Goal: Task Accomplishment & Management: Use online tool/utility

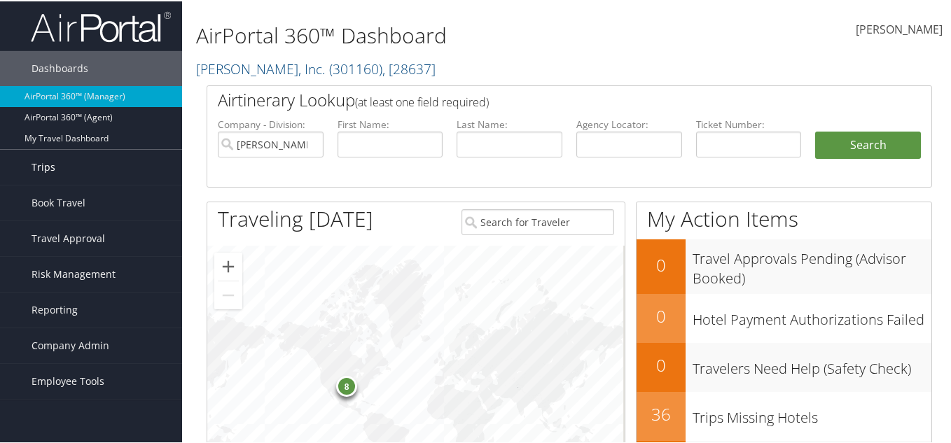
click at [83, 170] on link "Trips" at bounding box center [91, 165] width 182 height 35
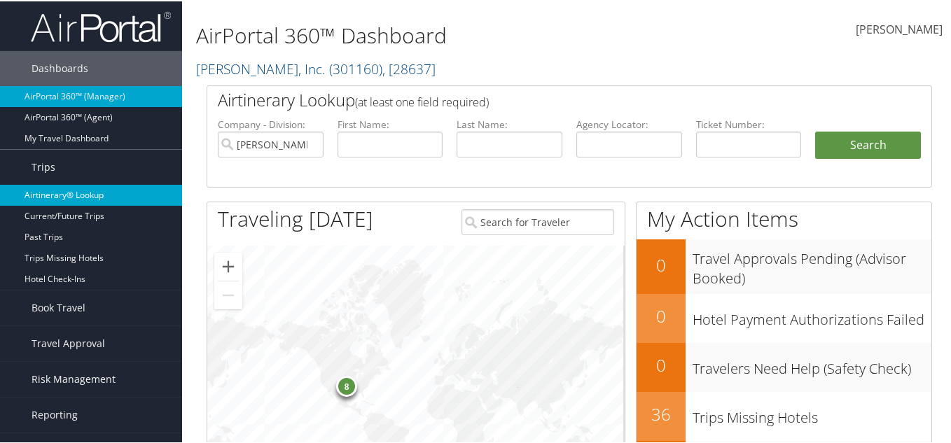
drag, startPoint x: 91, startPoint y: 197, endPoint x: 163, endPoint y: 198, distance: 72.1
click at [91, 198] on link "Airtinerary® Lookup" at bounding box center [91, 193] width 182 height 21
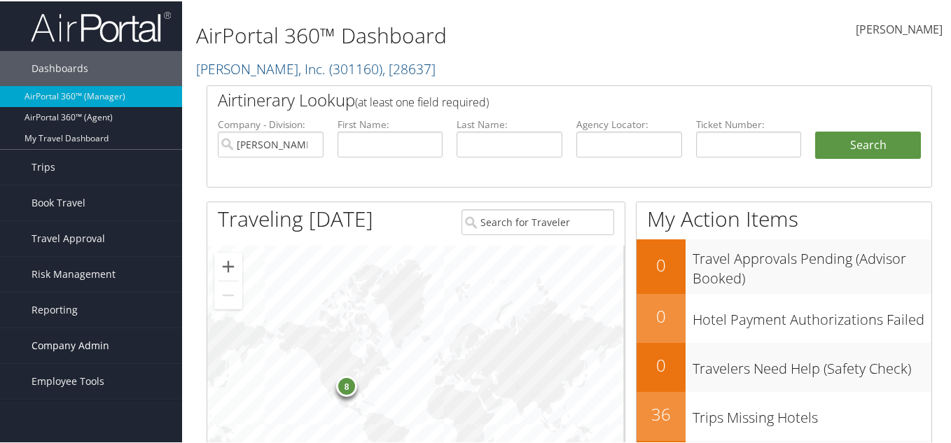
click at [55, 345] on span "Company Admin" at bounding box center [71, 344] width 78 height 35
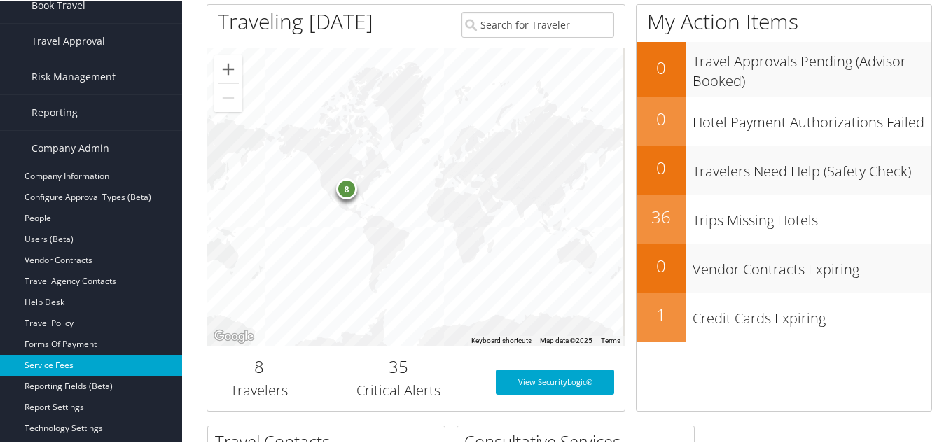
scroll to position [210, 0]
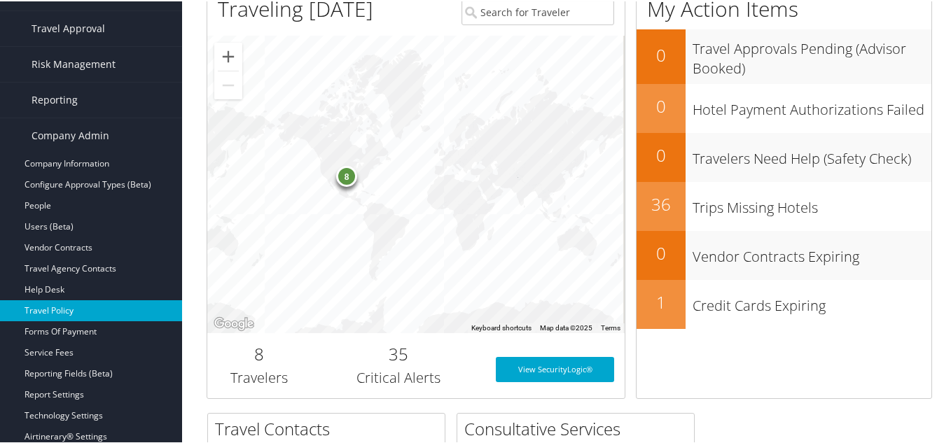
click at [74, 307] on link "Travel Policy" at bounding box center [91, 309] width 182 height 21
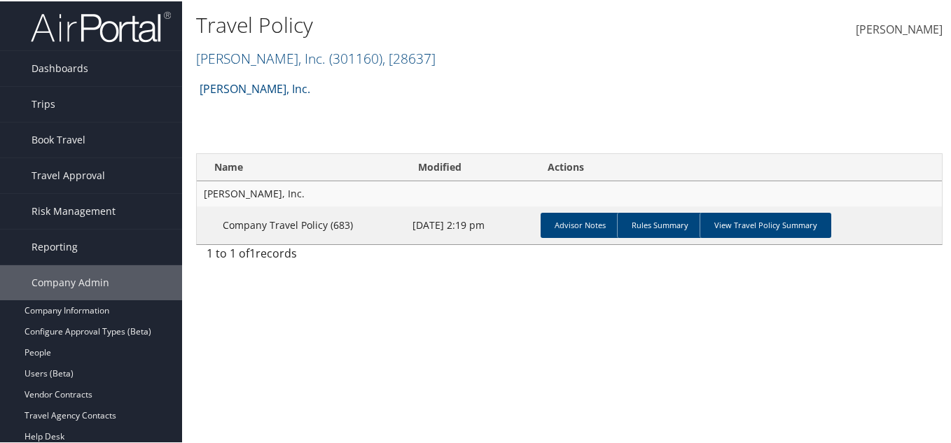
drag, startPoint x: 480, startPoint y: 82, endPoint x: 496, endPoint y: 89, distance: 17.6
click at [480, 82] on div "[PERSON_NAME], Inc. Account Structure [PERSON_NAME], Inc. (301160) ACTIVE Creat…" at bounding box center [569, 93] width 746 height 38
click at [279, 49] on h2 "[PERSON_NAME], Inc. ( 301160 ) , [ 28637 ]" at bounding box center [445, 56] width 498 height 24
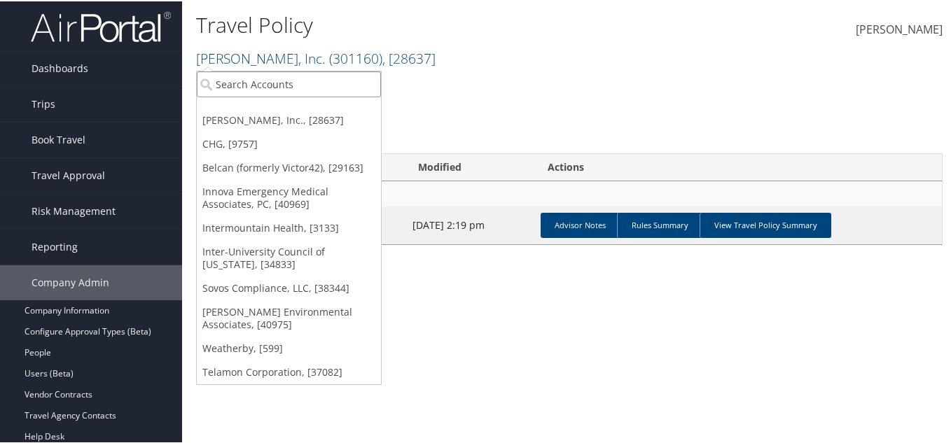
click at [270, 89] on input "search" at bounding box center [289, 83] width 184 height 26
paste input "Dynamic General"
type input "Dynamic General"
click at [296, 83] on input "Dynamic General" at bounding box center [289, 83] width 184 height 26
paste input "Dynamic General"
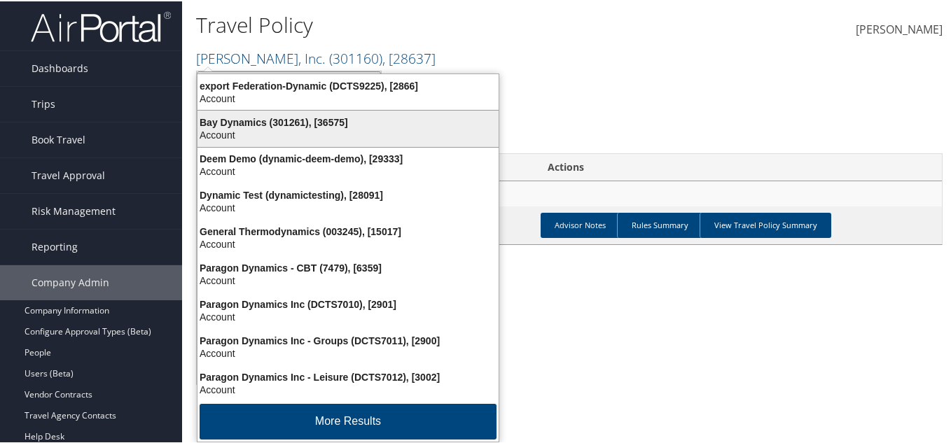
type input "D"
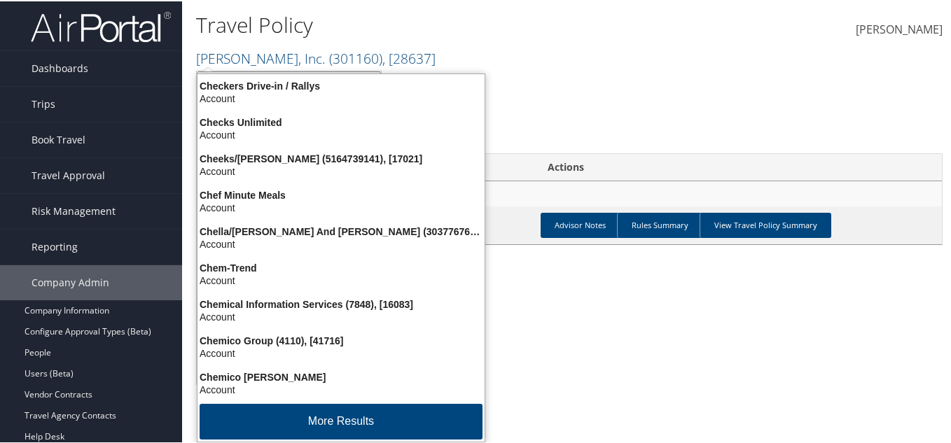
type input "cherokee"
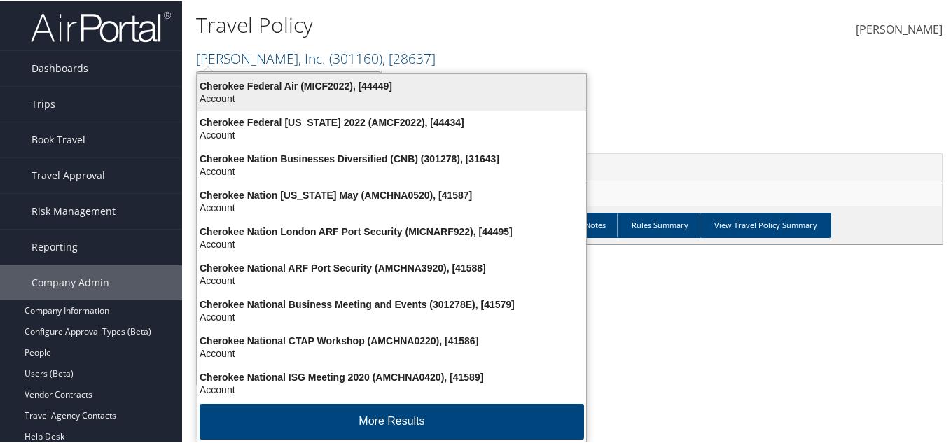
click at [340, 90] on div "Cherokee Federal Air (MICF2022), [44449]" at bounding box center [391, 84] width 405 height 13
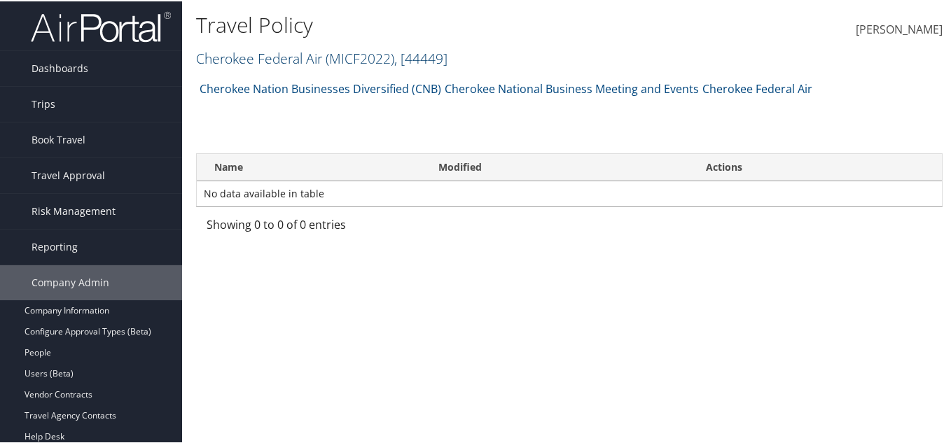
click at [333, 62] on span "( MICF2022 )" at bounding box center [360, 57] width 69 height 19
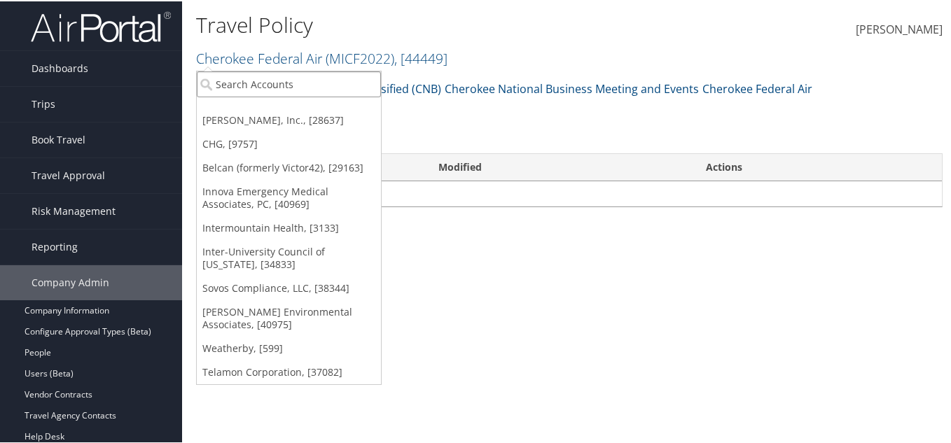
click at [325, 76] on input "search" at bounding box center [289, 83] width 184 height 26
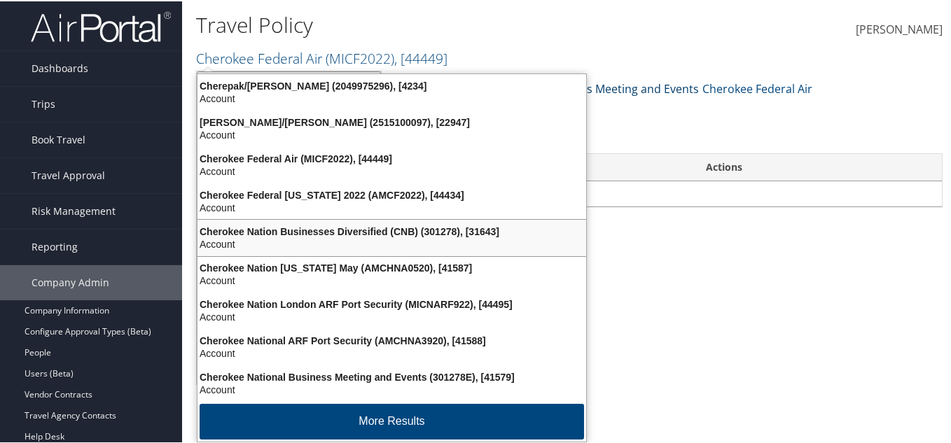
type input "[PERSON_NAME]"
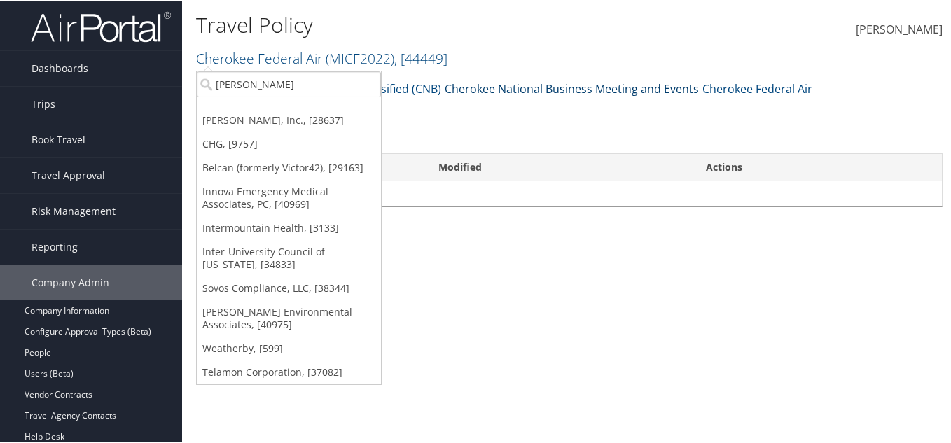
click at [653, 93] on link "Cherokee National Business Meeting and Events" at bounding box center [572, 88] width 254 height 28
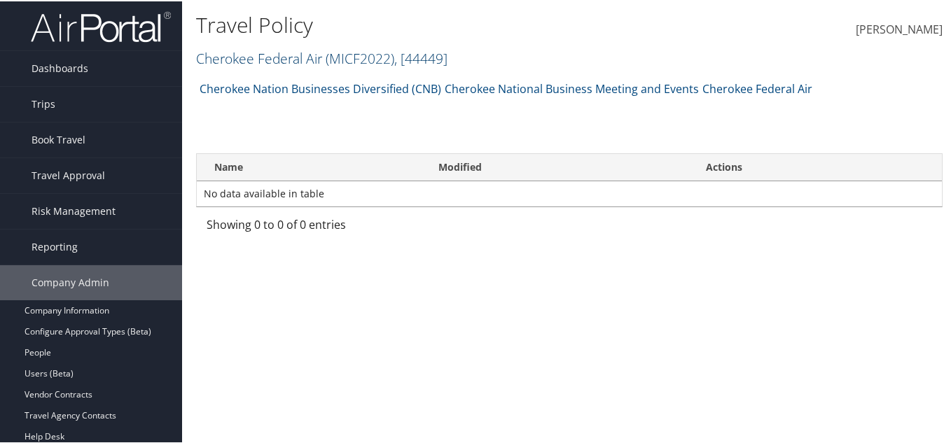
click at [272, 58] on link "Cherokee Federal Air ( MICF2022 ) , [ 44449 ]" at bounding box center [321, 57] width 251 height 19
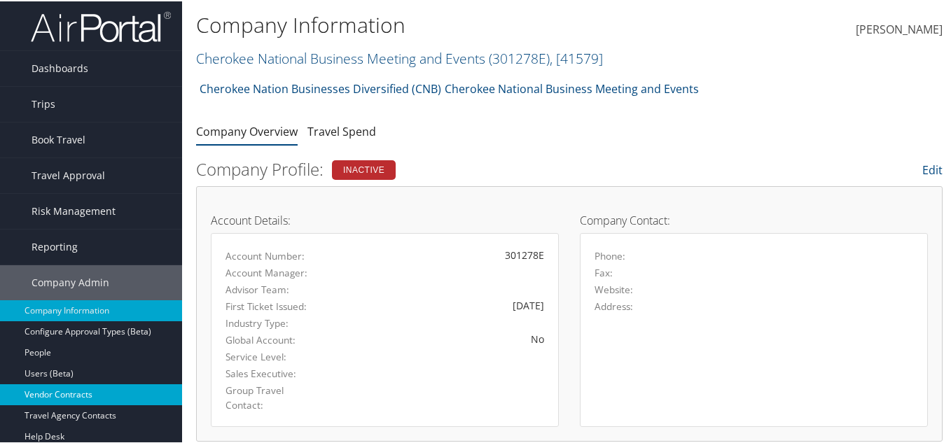
scroll to position [140, 0]
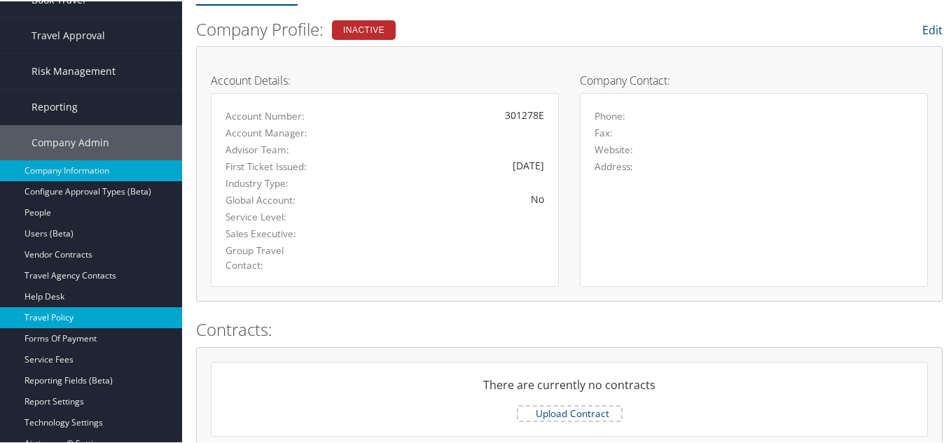
click at [61, 312] on link "Travel Policy" at bounding box center [91, 316] width 182 height 21
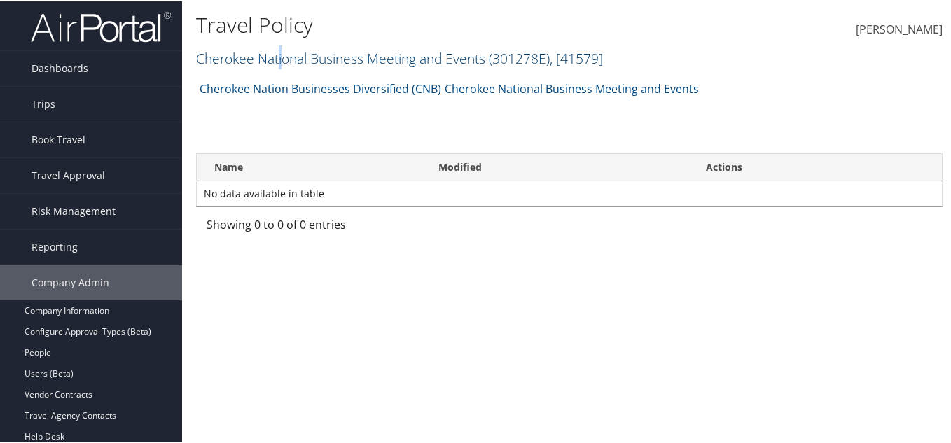
click at [281, 64] on link "Cherokee National Business Meeting and Events ( 301278E ) , [ 41579 ]" at bounding box center [399, 57] width 407 height 19
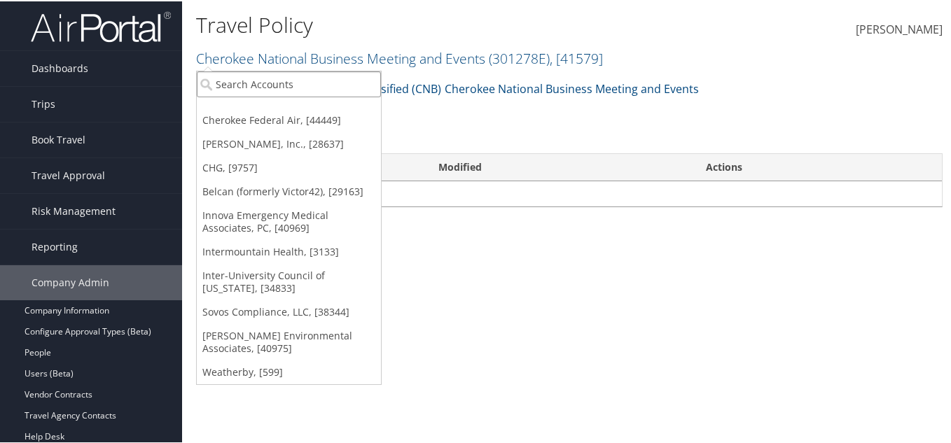
click at [273, 88] on input "search" at bounding box center [289, 83] width 184 height 26
click at [276, 125] on link "Cherokee Federal Air, [44449]" at bounding box center [289, 119] width 184 height 24
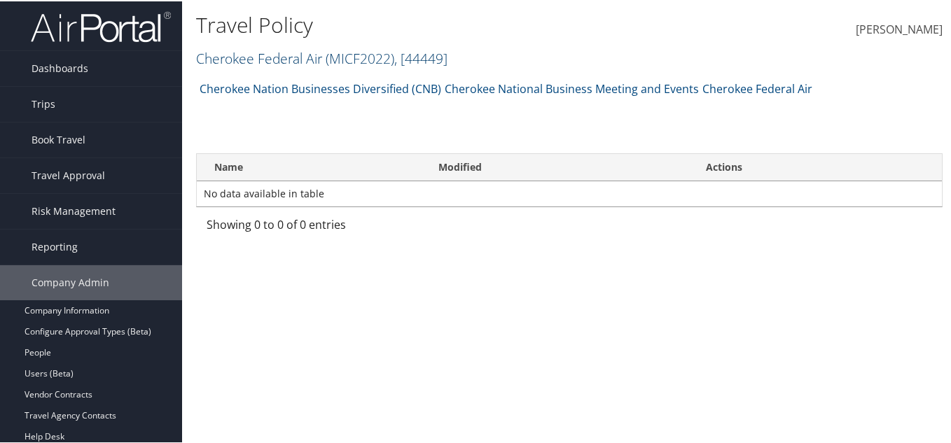
click at [332, 55] on span "( MICF2022 )" at bounding box center [360, 57] width 69 height 19
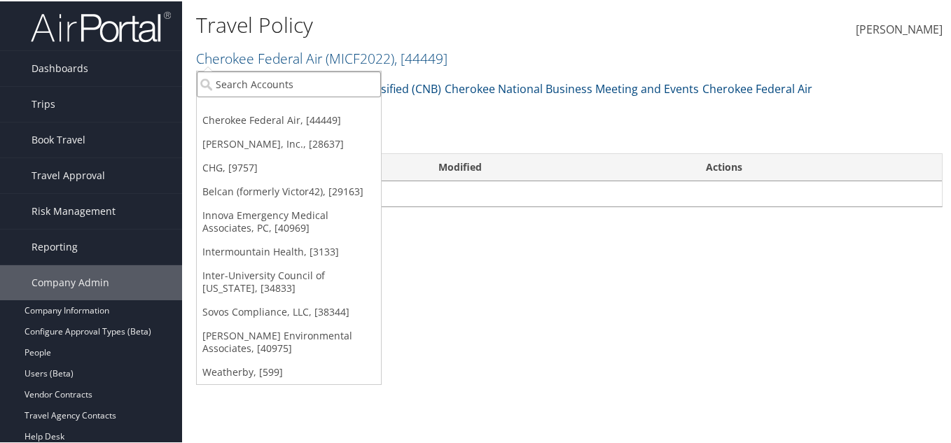
click at [307, 80] on input "search" at bounding box center [289, 83] width 184 height 26
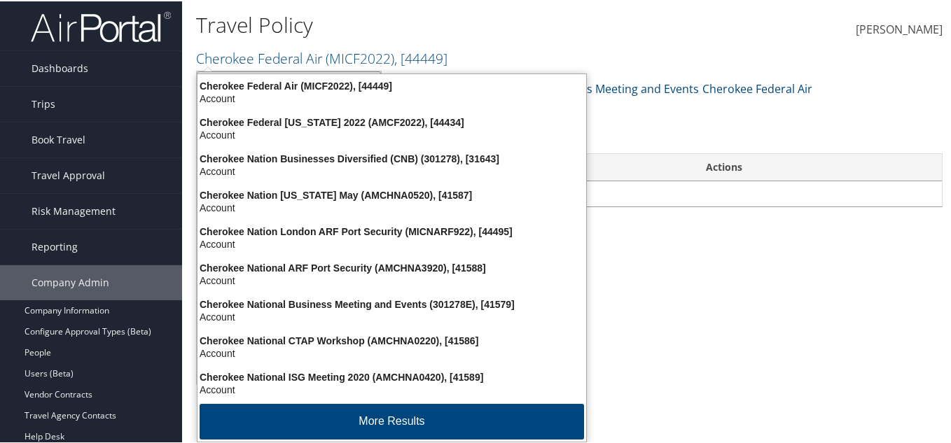
type input "cherokee"
click at [334, 156] on div "Cherokee Nation Businesses Diversified (CNB) (301278), [31643]" at bounding box center [391, 157] width 405 height 13
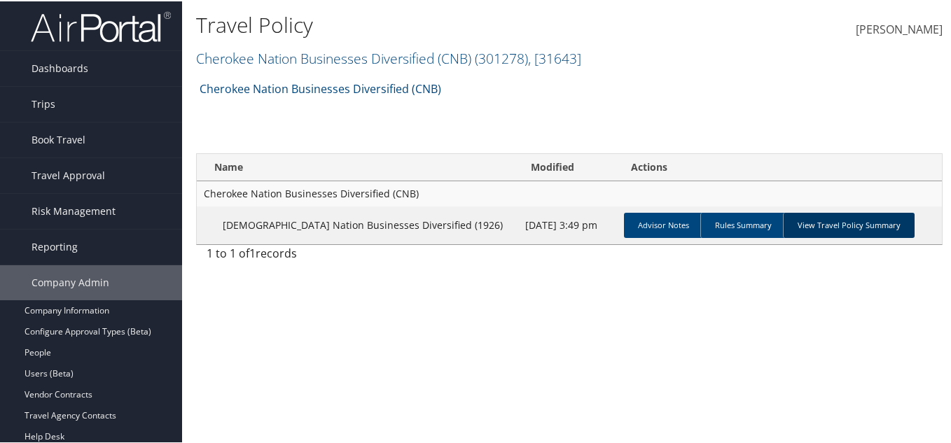
click at [816, 218] on link "View Travel Policy Summary" at bounding box center [849, 223] width 132 height 25
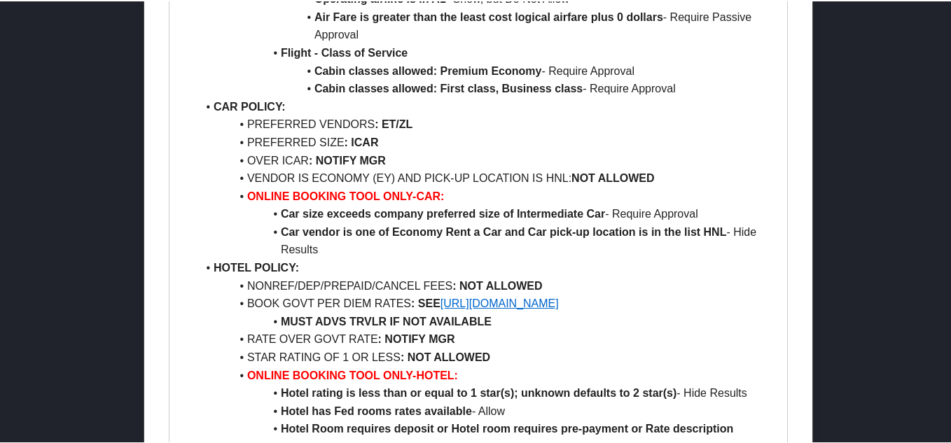
scroll to position [840, 0]
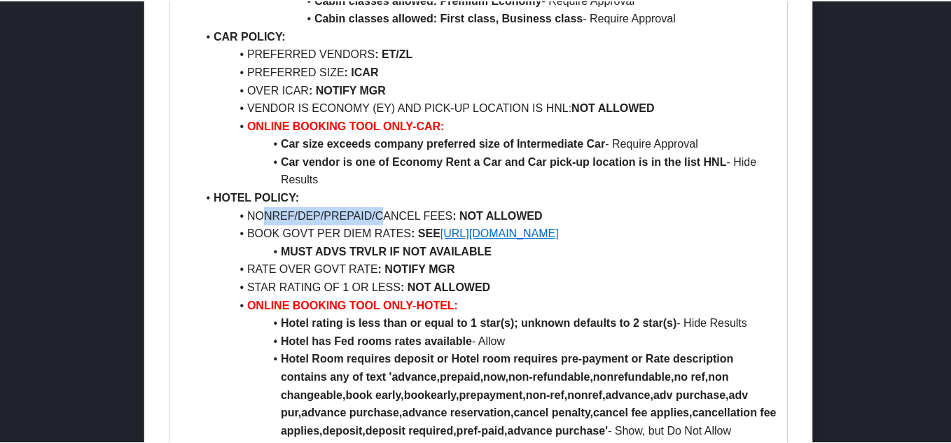
drag, startPoint x: 267, startPoint y: 215, endPoint x: 384, endPoint y: 210, distance: 117.0
click at [384, 210] on li "NONREF/DEP/PREPAID/CANCEL FEES : NOT ALLOWED" at bounding box center [487, 215] width 580 height 18
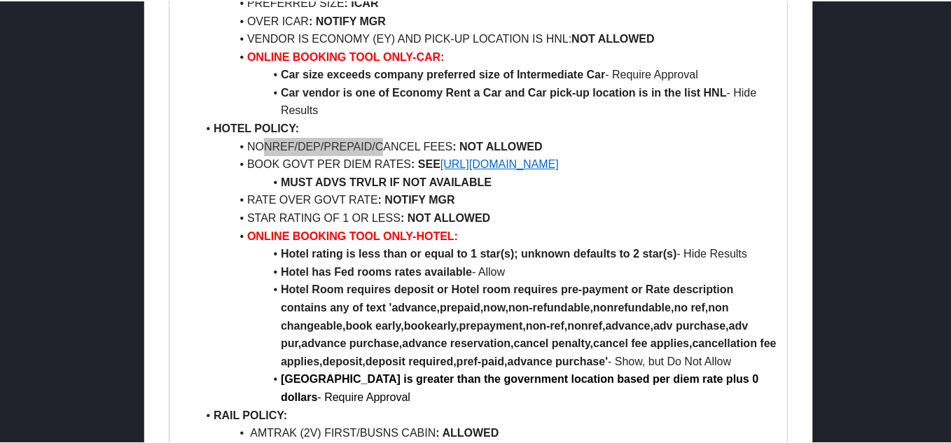
scroll to position [910, 0]
click at [515, 161] on link "https://www.gsa.gov/travel/plan-book/per-diem-rates" at bounding box center [499, 162] width 118 height 12
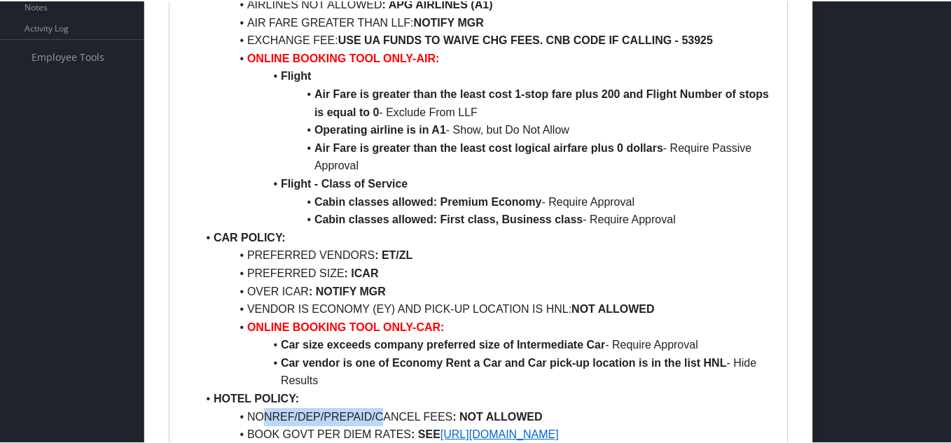
scroll to position [630, 0]
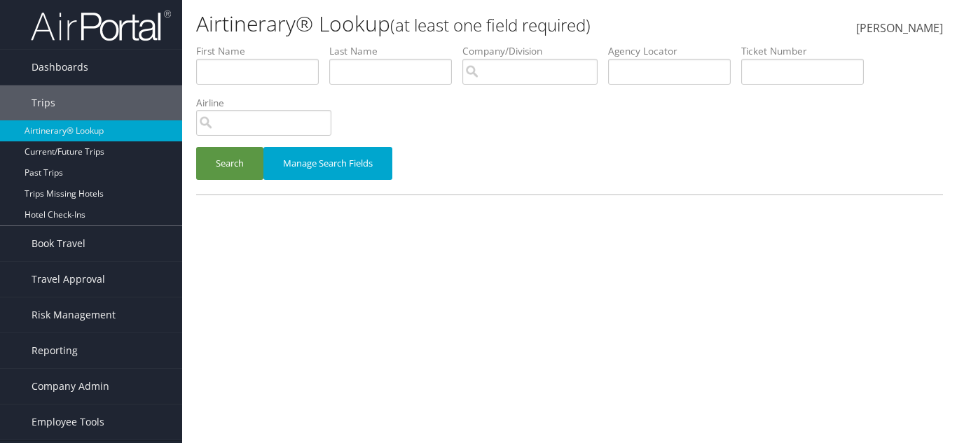
click at [741, 56] on label "Agency Locator" at bounding box center [674, 51] width 133 height 14
click at [730, 65] on input "text" at bounding box center [669, 72] width 123 height 26
paste input "DBFQM5"
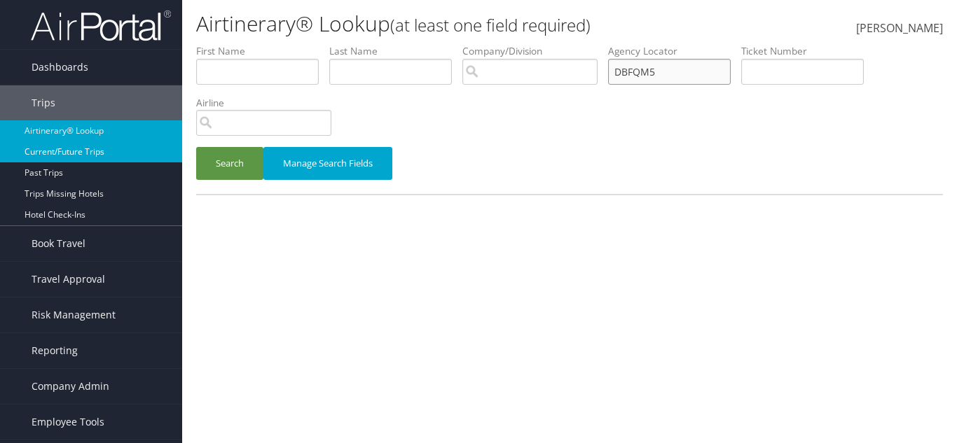
type input "DBFQM5"
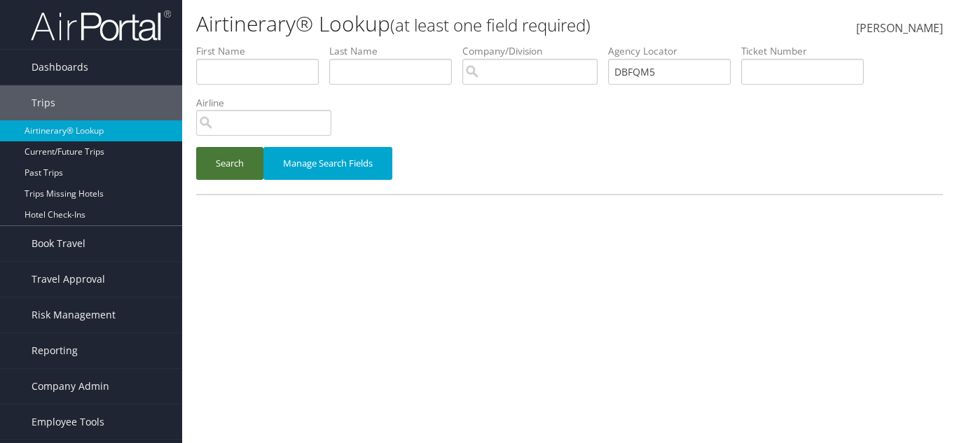
drag, startPoint x: 81, startPoint y: 157, endPoint x: 237, endPoint y: 151, distance: 156.3
click at [82, 157] on link "Current/Future Trips" at bounding box center [91, 151] width 182 height 21
click at [238, 151] on button "Search" at bounding box center [229, 163] width 67 height 33
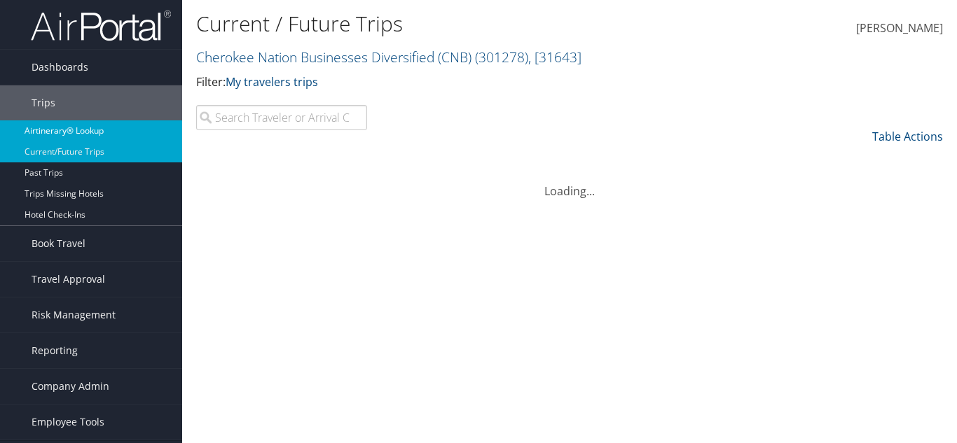
click at [67, 132] on link "Airtinerary® Lookup" at bounding box center [91, 130] width 182 height 21
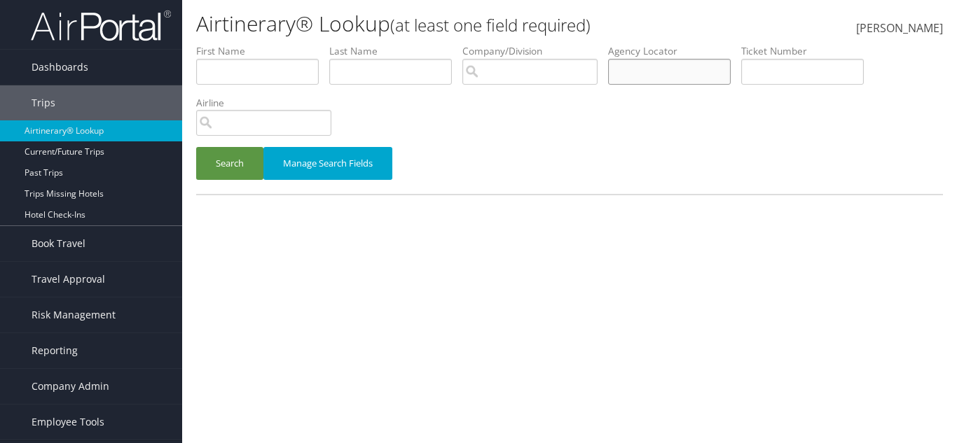
click at [661, 73] on input "text" at bounding box center [669, 72] width 123 height 26
paste input "DBFQM5"
type input "DBFQM5"
click at [208, 162] on button "Search" at bounding box center [229, 163] width 67 height 33
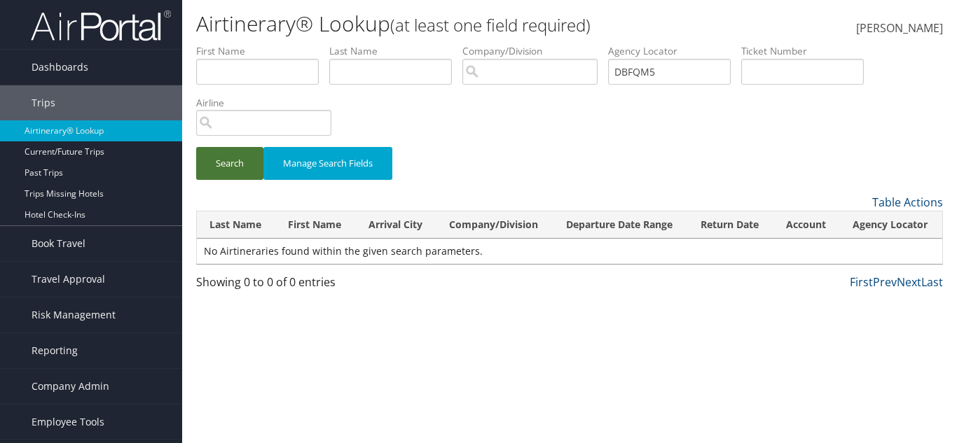
click at [229, 175] on button "Search" at bounding box center [229, 163] width 67 height 33
click at [254, 174] on button "Search" at bounding box center [229, 163] width 67 height 33
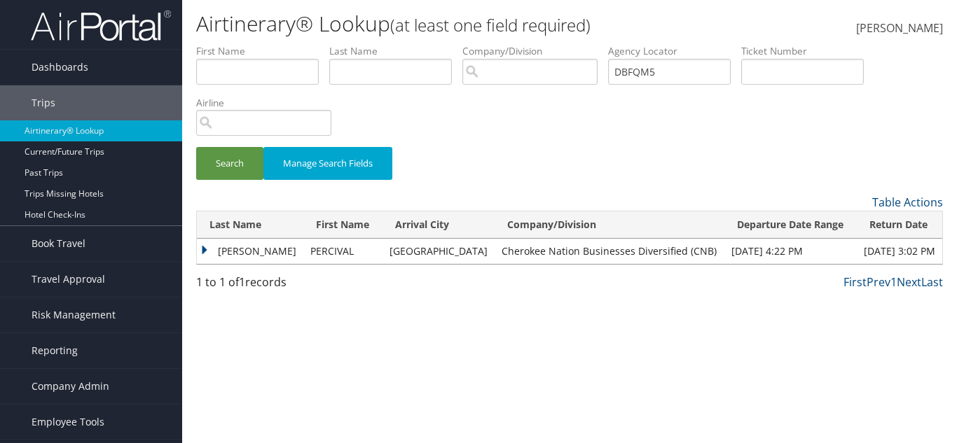
click at [260, 253] on td "WILLIAMS" at bounding box center [250, 251] width 106 height 25
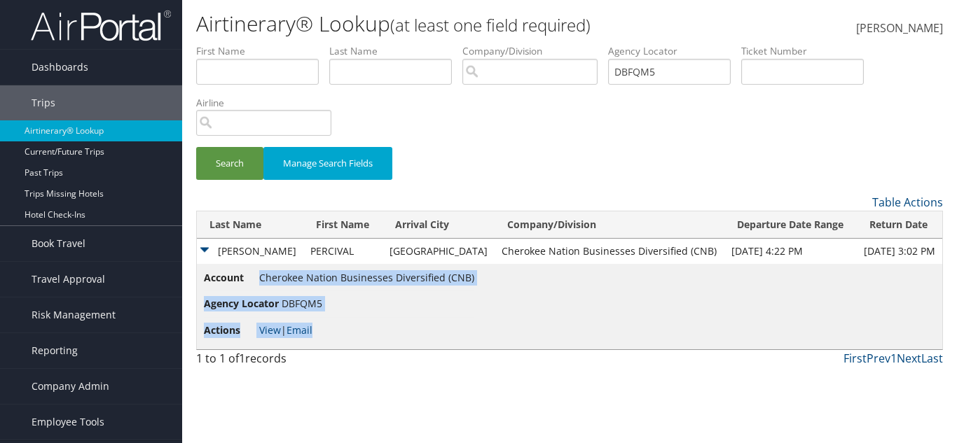
drag, startPoint x: 260, startPoint y: 273, endPoint x: 470, endPoint y: 278, distance: 209.4
click at [470, 278] on td "Account Cherokee Nation Businesses Diversified (CNB) Agency Locator DBFQM5 Acti…" at bounding box center [569, 306] width 745 height 85
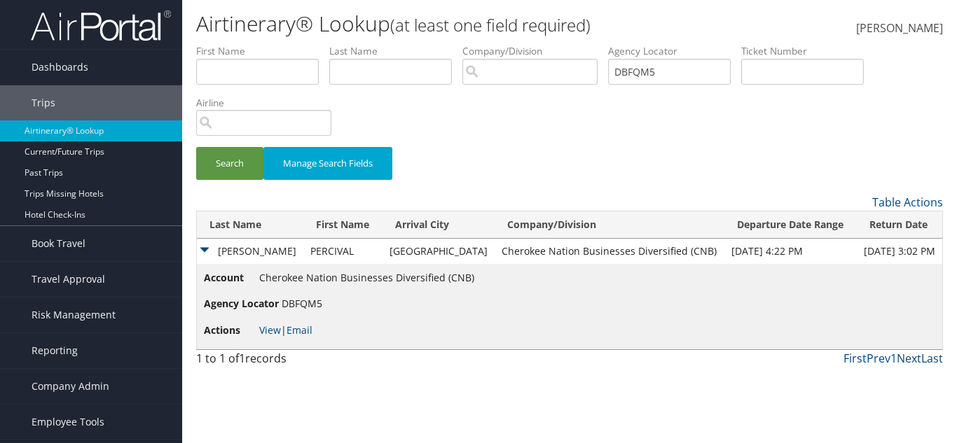
click at [470, 278] on td "Account Cherokee Nation Businesses Diversified (CNB) Agency Locator DBFQM5 Acti…" at bounding box center [569, 306] width 745 height 85
click at [464, 275] on td "Account Cherokee Nation Businesses Diversified (CNB) Agency Locator DBFQM5 Acti…" at bounding box center [569, 306] width 745 height 85
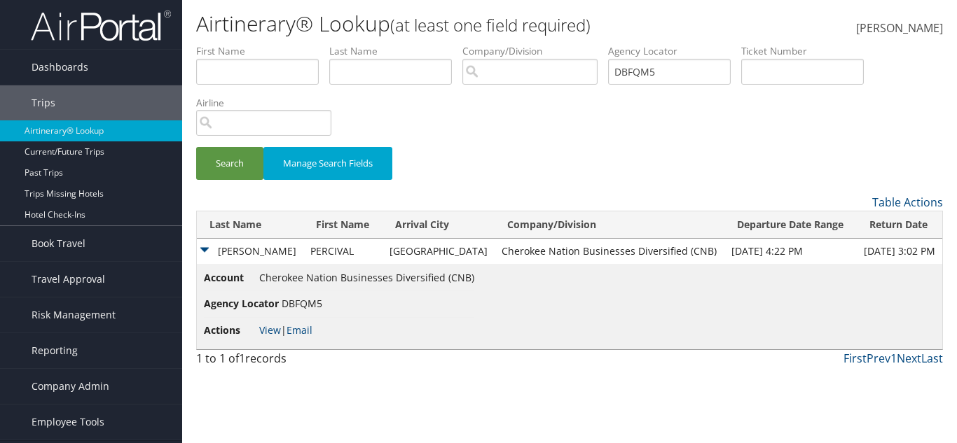
click at [462, 275] on span "Cherokee Nation Businesses Diversified (CNB)" at bounding box center [366, 277] width 215 height 13
click at [461, 275] on span "Cherokee Nation Businesses Diversified (CNB)" at bounding box center [366, 277] width 215 height 13
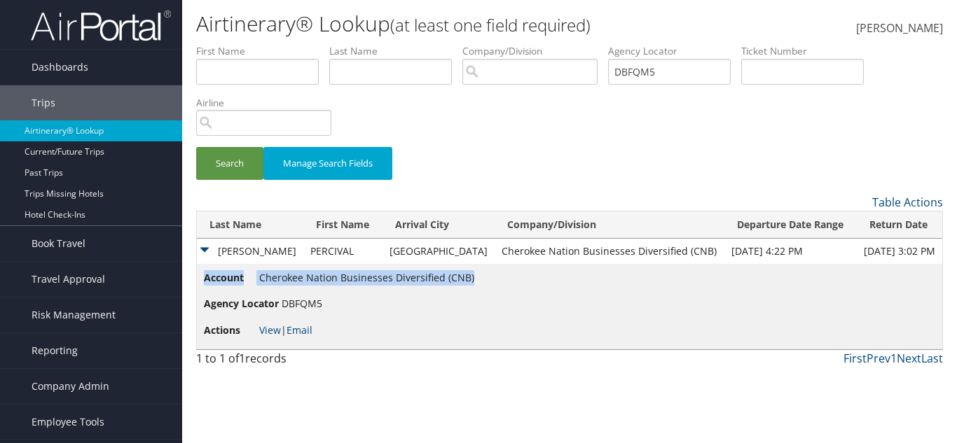
click at [461, 275] on span "Cherokee Nation Businesses Diversified (CNB)" at bounding box center [366, 277] width 215 height 13
copy li "Account Cherokee Nation Businesses Diversified (CNB)"
click at [267, 324] on link "View" at bounding box center [270, 330] width 22 height 13
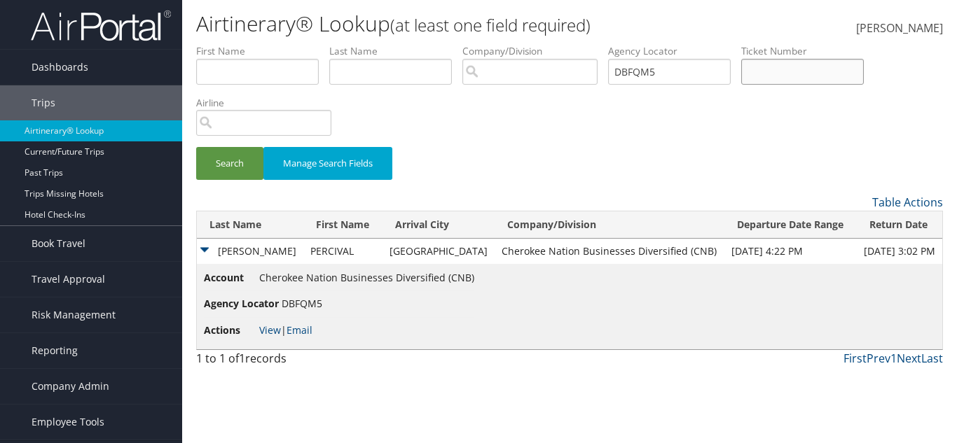
drag, startPoint x: 788, startPoint y: 59, endPoint x: 779, endPoint y: 60, distance: 8.5
click at [788, 59] on input "text" at bounding box center [802, 72] width 123 height 26
click at [730, 72] on input "DBFQM5" at bounding box center [669, 72] width 123 height 26
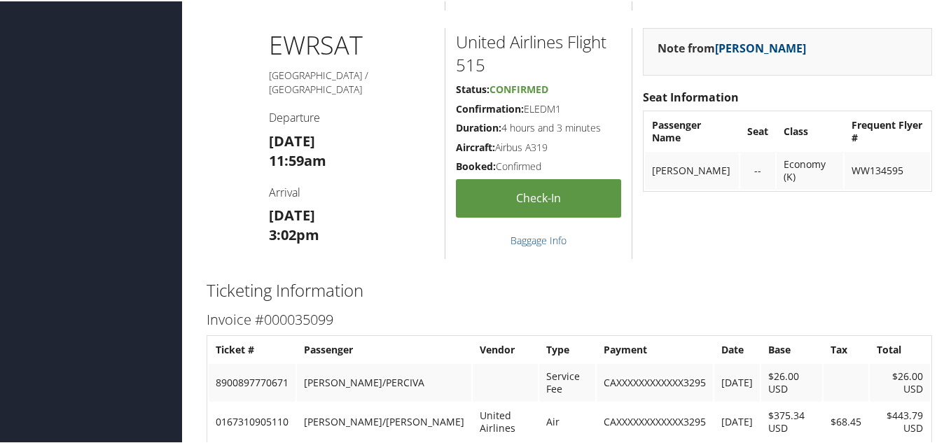
scroll to position [1694, 0]
